Goal: Transaction & Acquisition: Purchase product/service

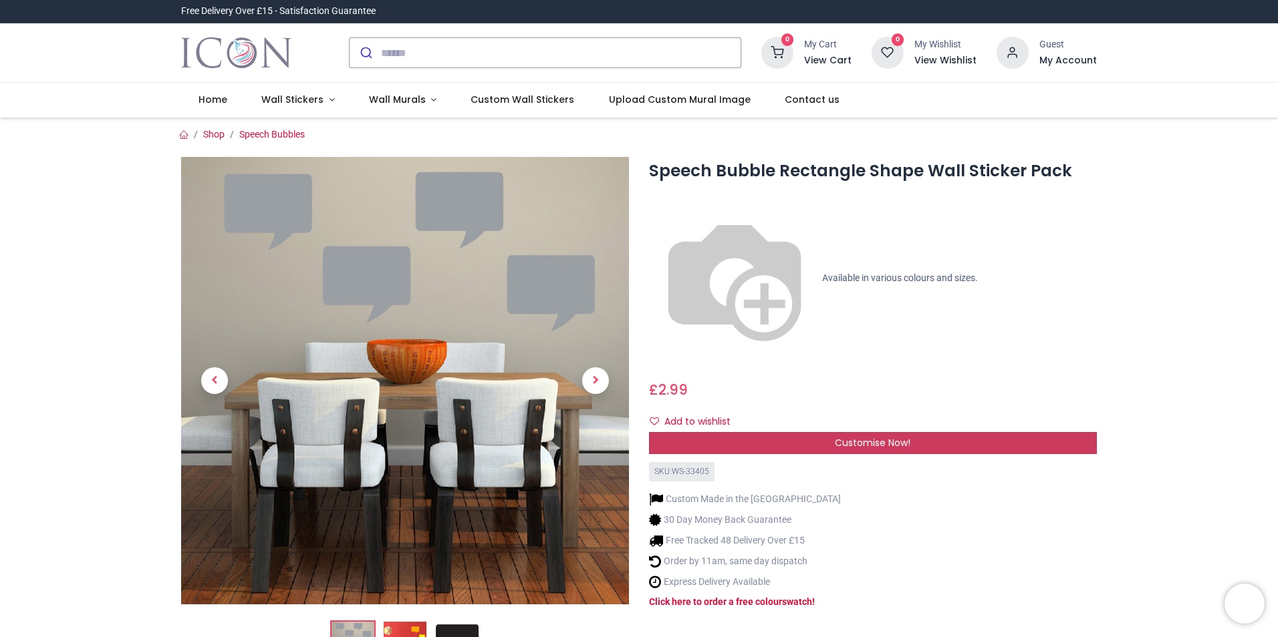
click at [838, 436] on span "Customise Now!" at bounding box center [873, 442] width 76 height 13
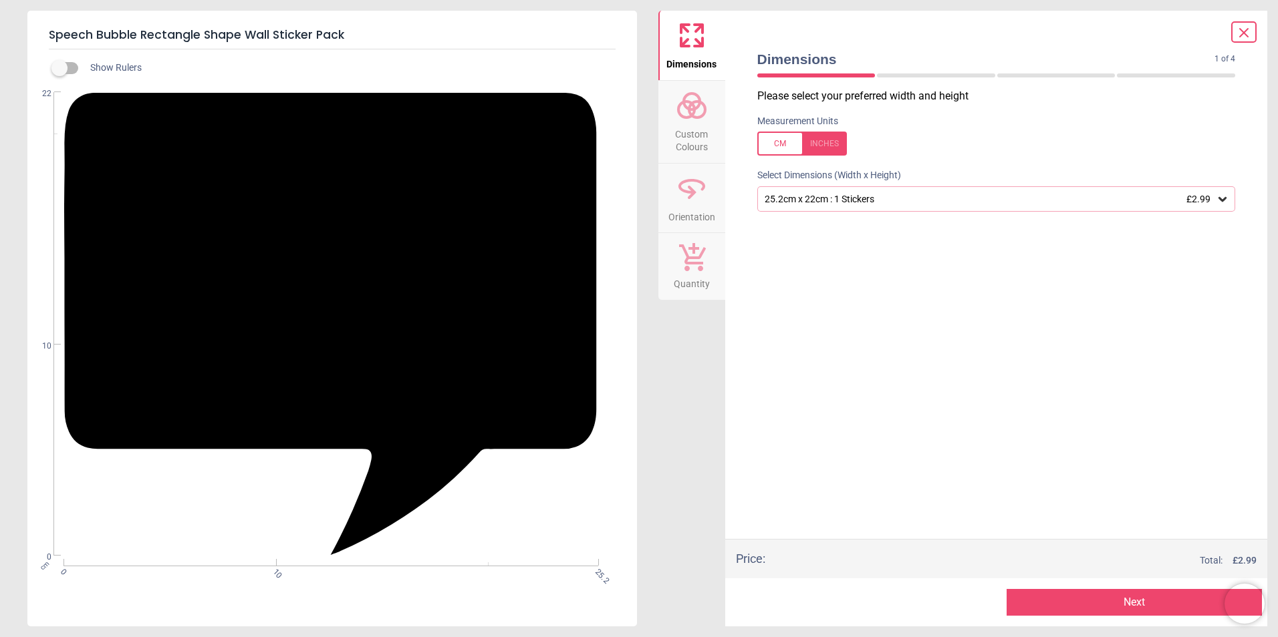
click at [1220, 198] on icon at bounding box center [1221, 198] width 13 height 13
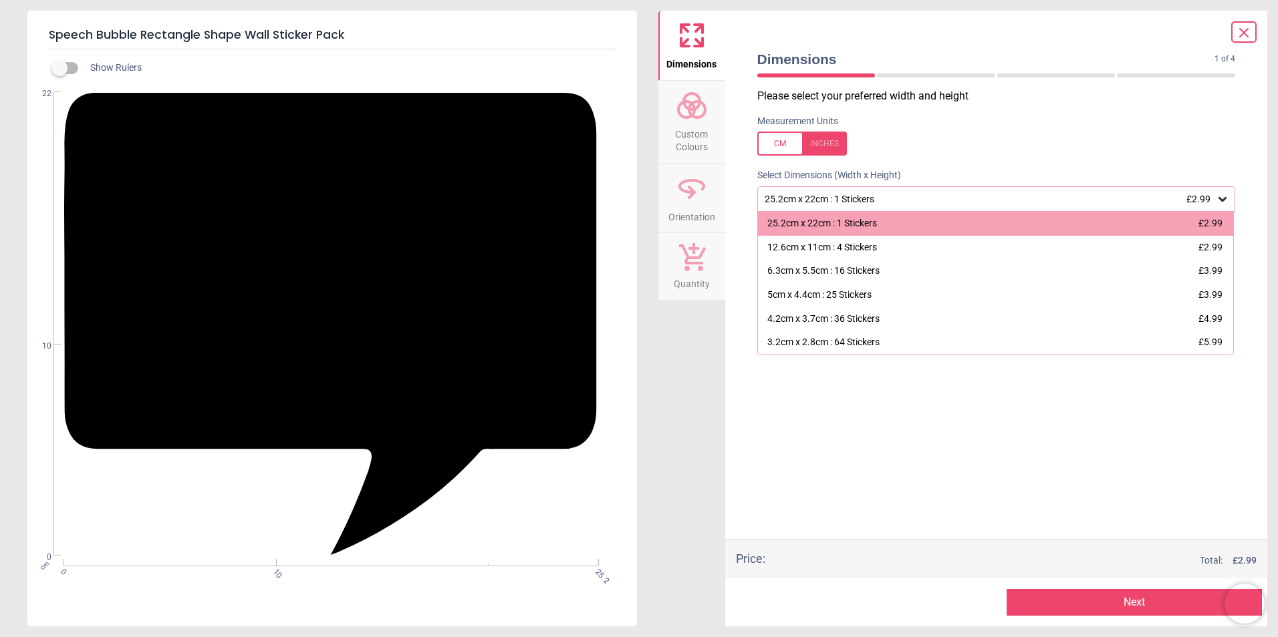
click at [59, 68] on label at bounding box center [59, 68] width 0 height 0
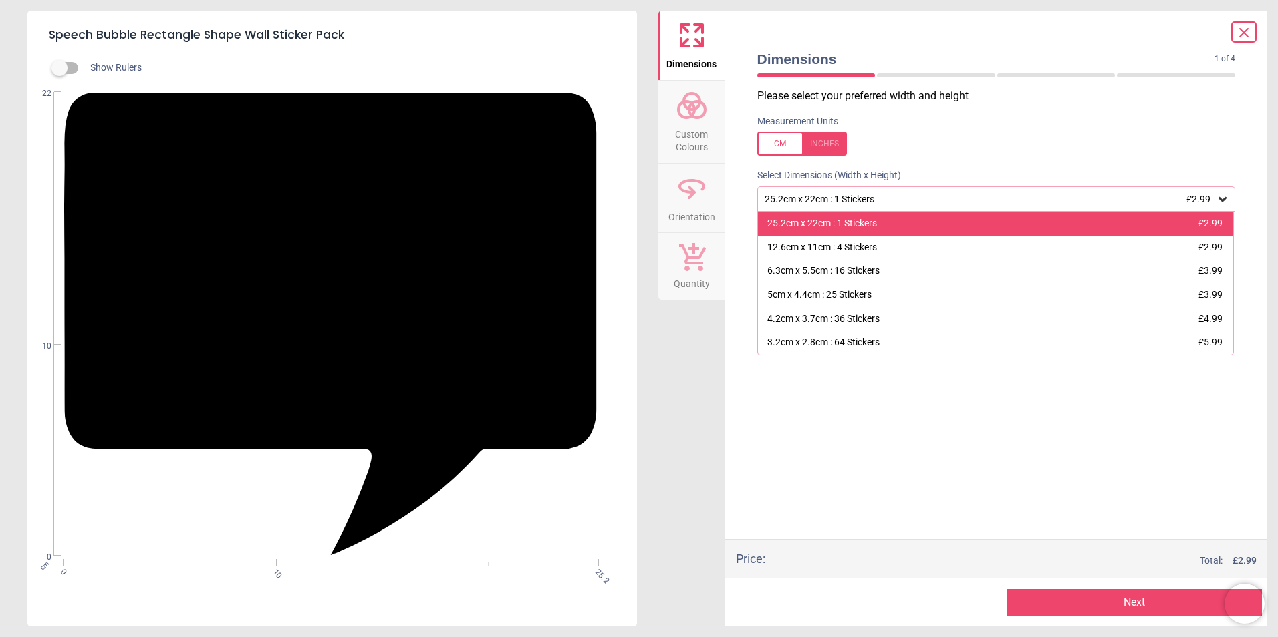
click at [831, 224] on div "25.2cm x 22cm : 1 Stickers" at bounding box center [822, 223] width 110 height 13
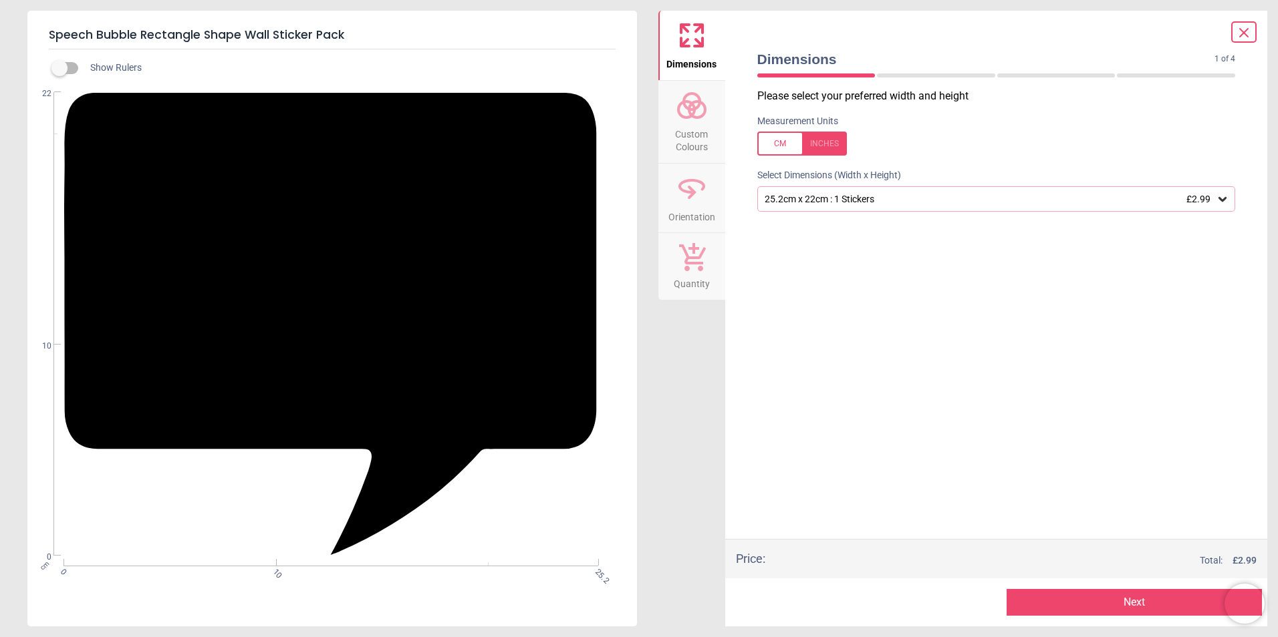
click at [1108, 610] on button "Next" at bounding box center [1133, 602] width 255 height 27
click at [1129, 603] on button "Next" at bounding box center [1133, 602] width 255 height 27
click at [784, 153] on div at bounding box center [802, 144] width 90 height 24
click at [837, 153] on div at bounding box center [802, 144] width 90 height 24
click at [1224, 201] on icon at bounding box center [1222, 199] width 8 height 5
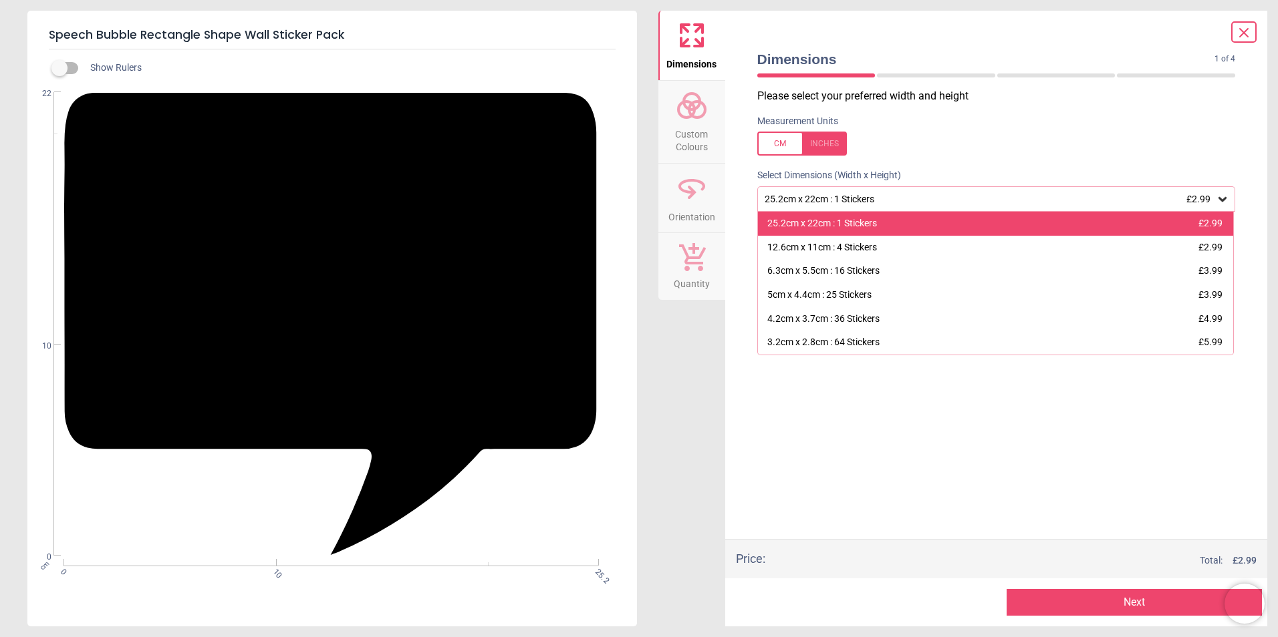
click at [891, 223] on div "25.2cm x 22cm : 1 Stickers £2.99" at bounding box center [996, 224] width 476 height 24
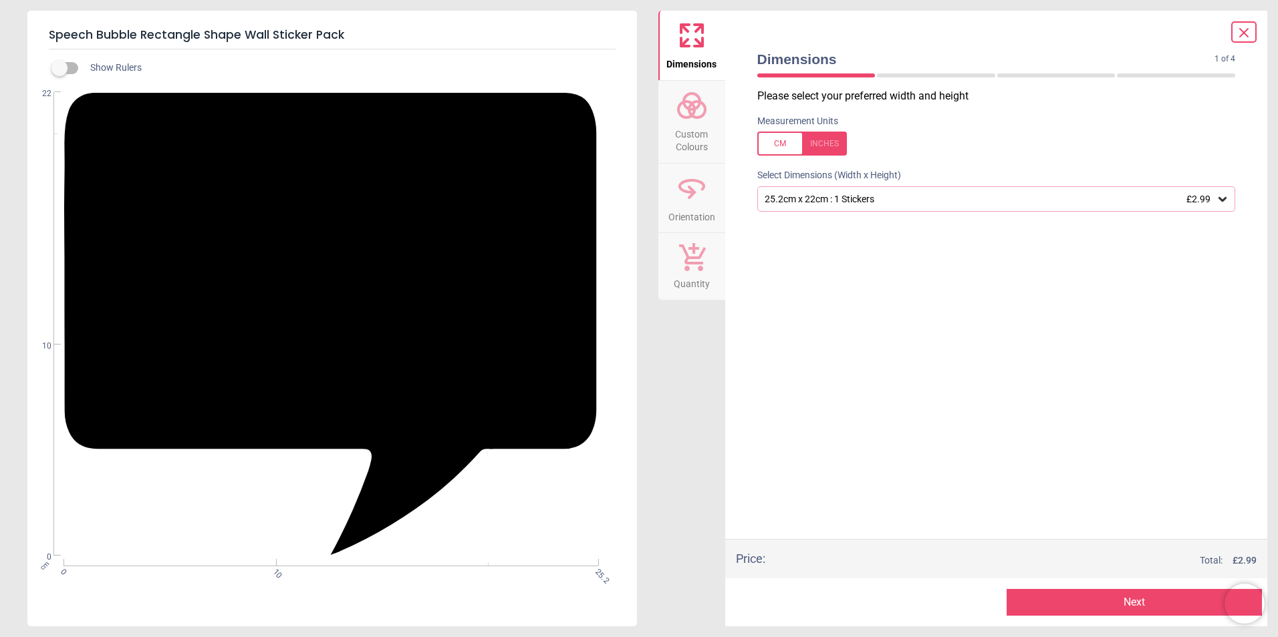
click at [1095, 597] on button "Next" at bounding box center [1133, 602] width 255 height 27
drag, startPoint x: 886, startPoint y: 372, endPoint x: 893, endPoint y: 285, distance: 87.1
click at [887, 371] on div "Please select your preferred width and height Measurement Units Select Dimensio…" at bounding box center [996, 314] width 500 height 450
click at [698, 133] on span "Custom Colours" at bounding box center [691, 138] width 64 height 33
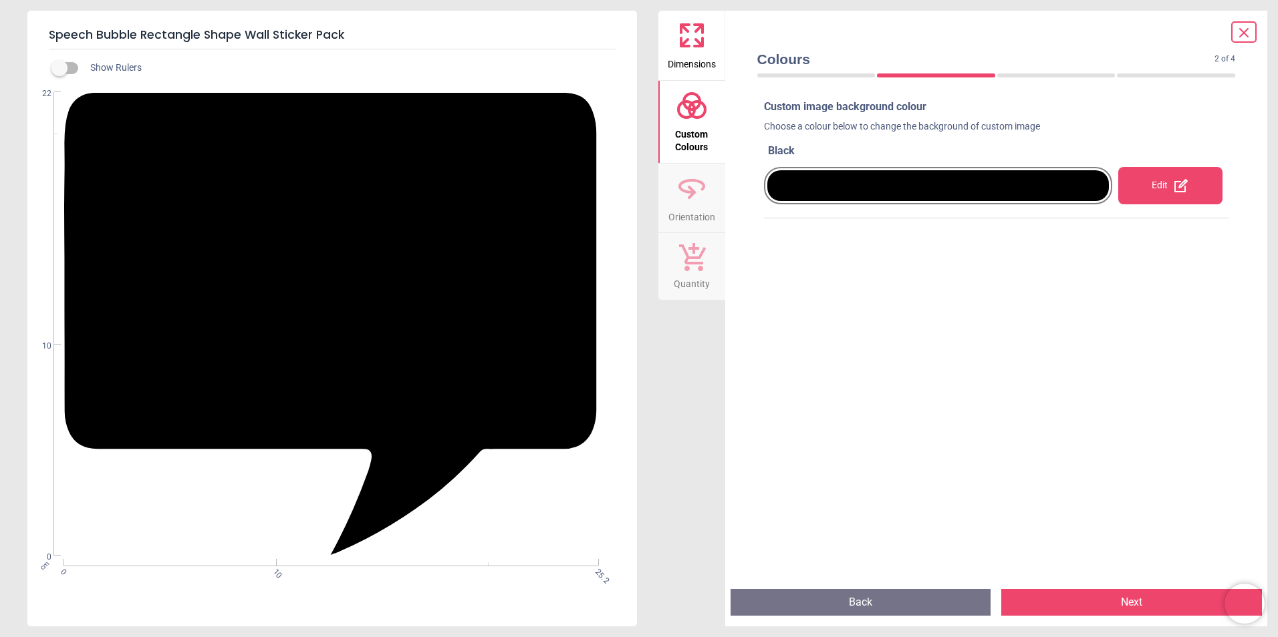
click at [1058, 187] on div at bounding box center [938, 185] width 342 height 31
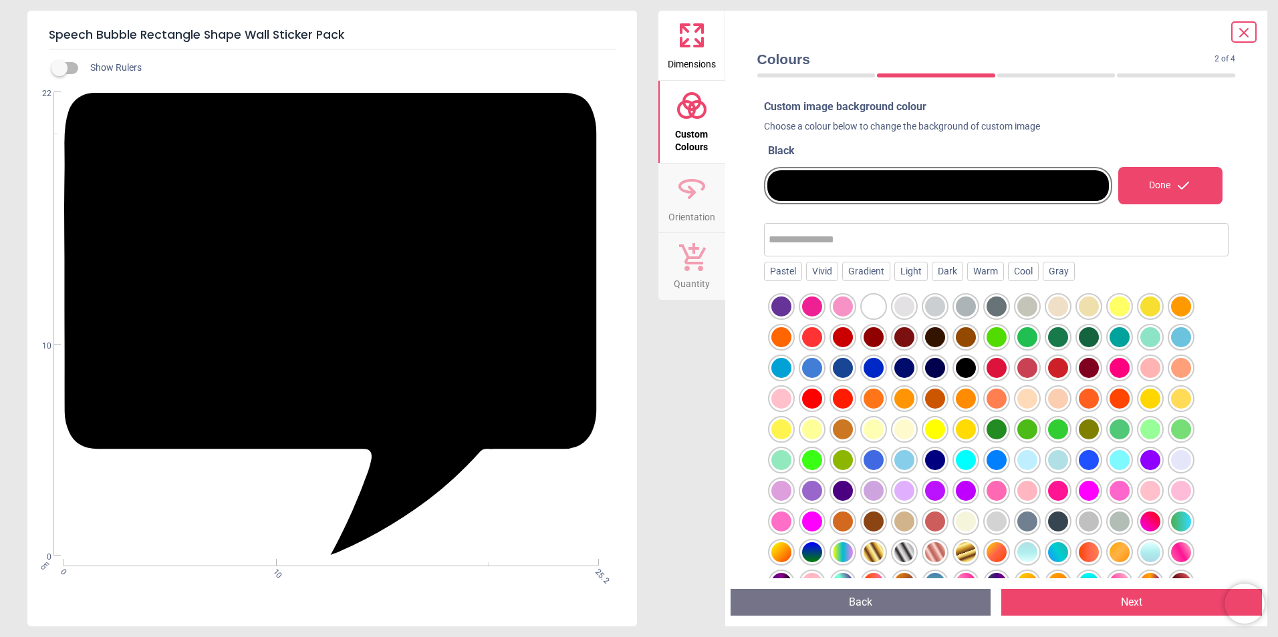
click at [1034, 432] on div at bounding box center [1027, 430] width 20 height 20
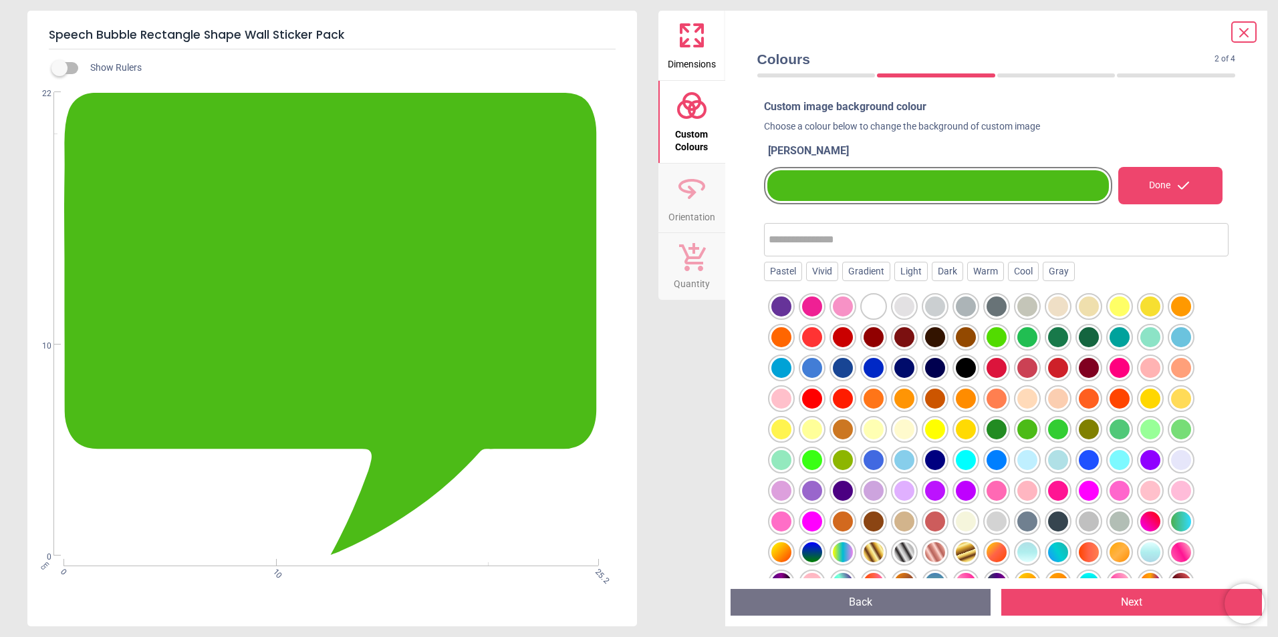
click at [693, 187] on icon at bounding box center [692, 188] width 32 height 32
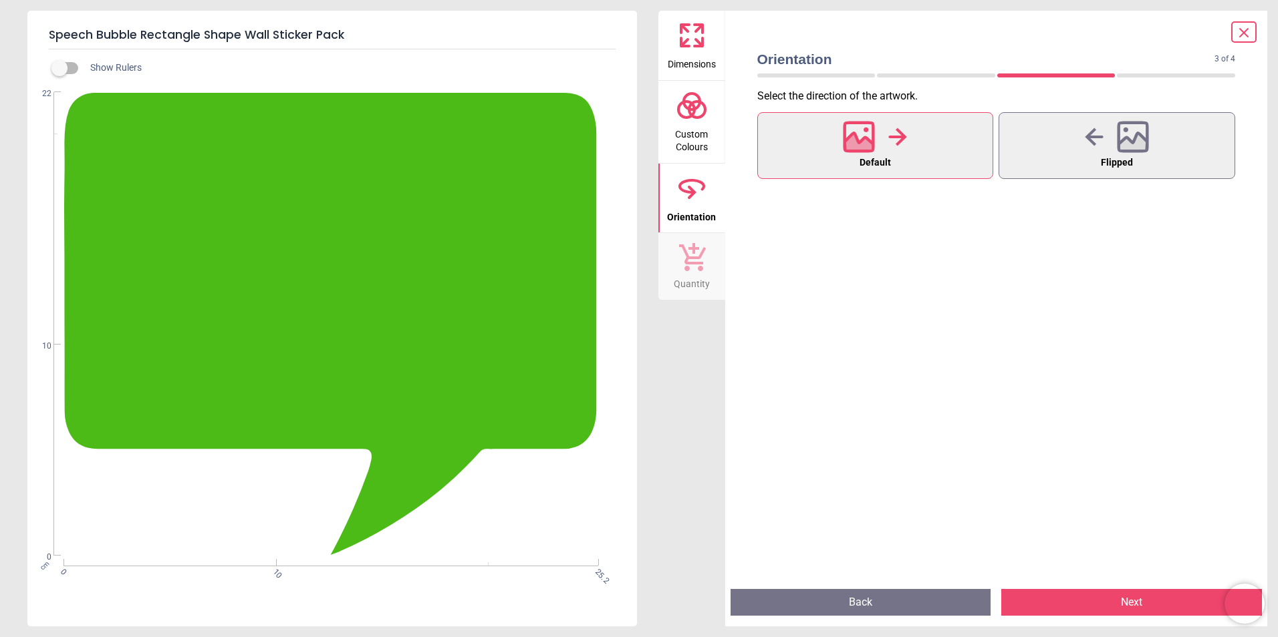
click at [702, 265] on icon at bounding box center [692, 257] width 27 height 28
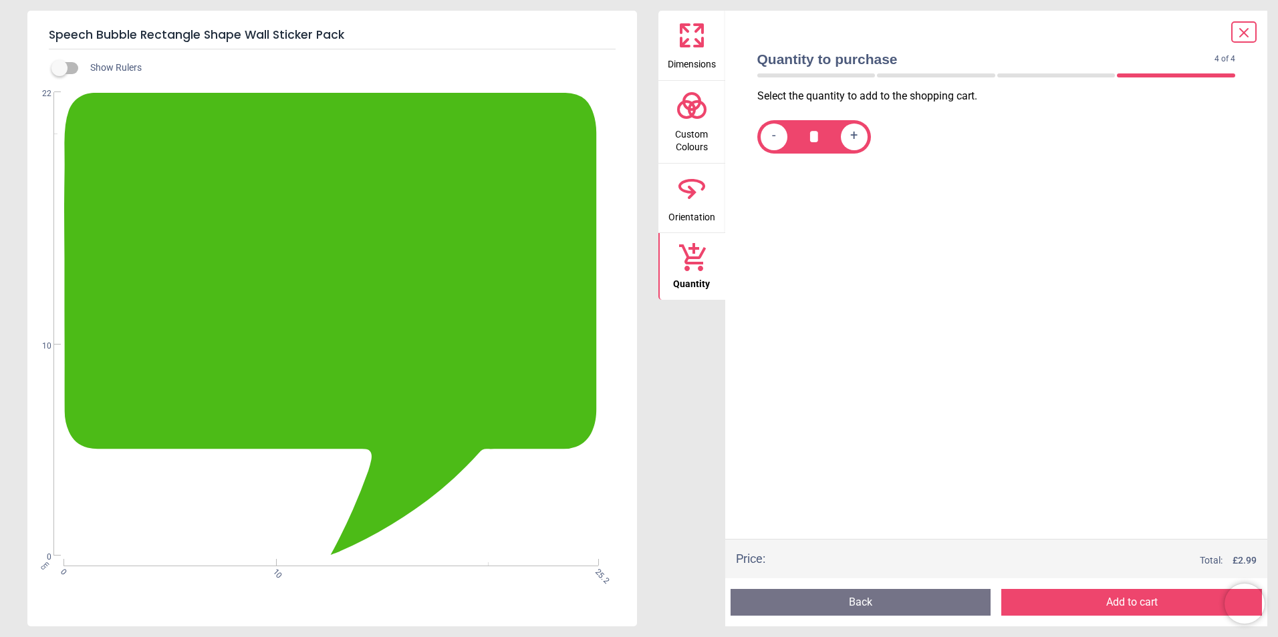
click at [863, 139] on div "+" at bounding box center [854, 137] width 27 height 27
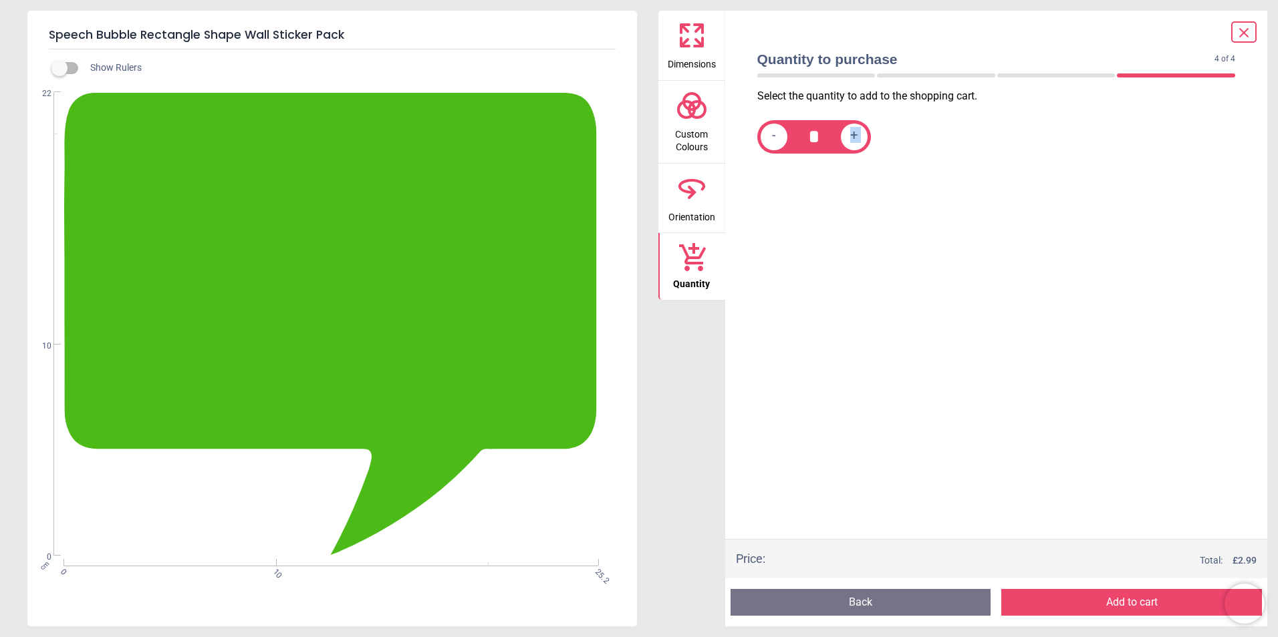
click at [863, 139] on div "+" at bounding box center [854, 137] width 27 height 27
type input "**"
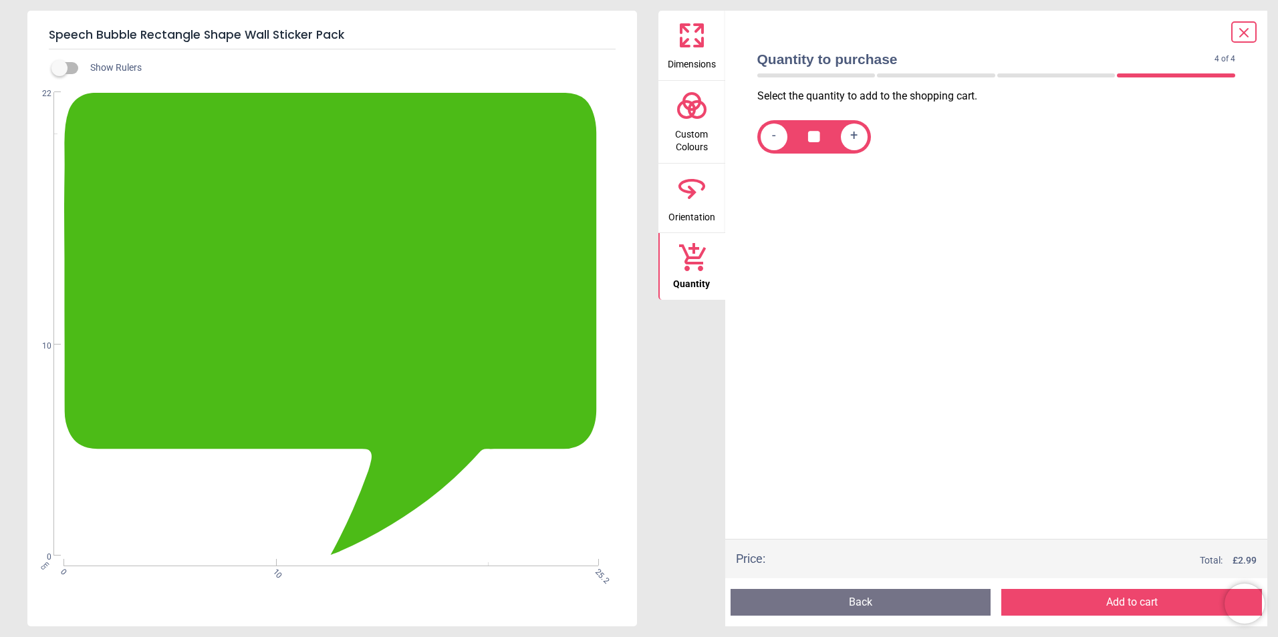
click at [1246, 30] on icon at bounding box center [1243, 33] width 8 height 8
